Goal: Task Accomplishment & Management: Manage account settings

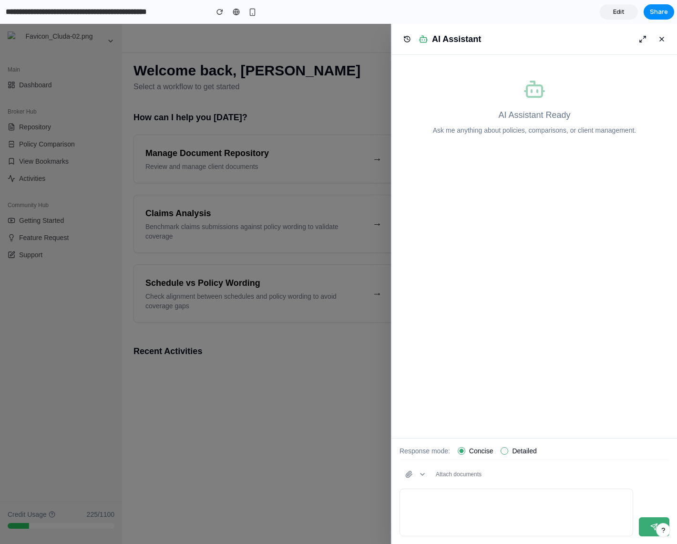
click at [196, 414] on div at bounding box center [338, 284] width 677 height 520
click at [661, 37] on button at bounding box center [661, 38] width 15 height 15
click at [318, 204] on div at bounding box center [338, 284] width 677 height 520
click at [39, 85] on div at bounding box center [338, 284] width 677 height 520
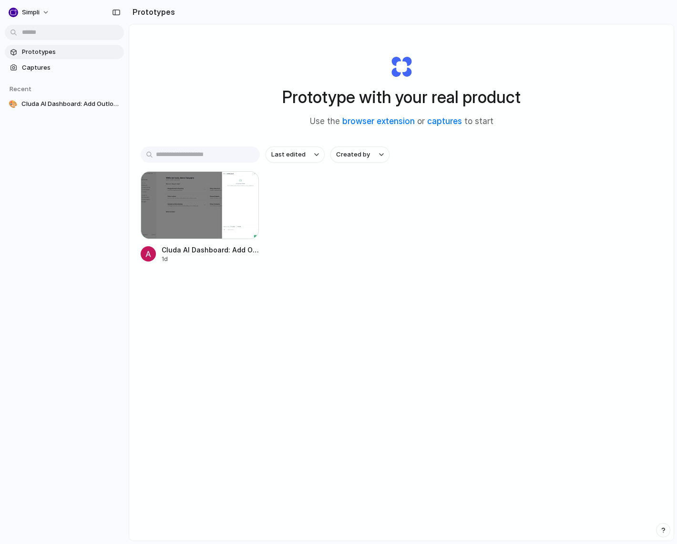
click at [168, 345] on div "Prototype with your real product Use the browser extension or captures to start…" at bounding box center [401, 307] width 545 height 567
click at [57, 448] on div "Simpli Prototypes Captures Recent 🎨 Cluda AI Dashboard: Add Outlook Email Attac…" at bounding box center [64, 272] width 129 height 544
click at [43, 10] on button "Simpli" at bounding box center [30, 12] width 50 height 15
click at [32, 46] on span "Invite members" at bounding box center [45, 49] width 46 height 10
